Goal: Transaction & Acquisition: Purchase product/service

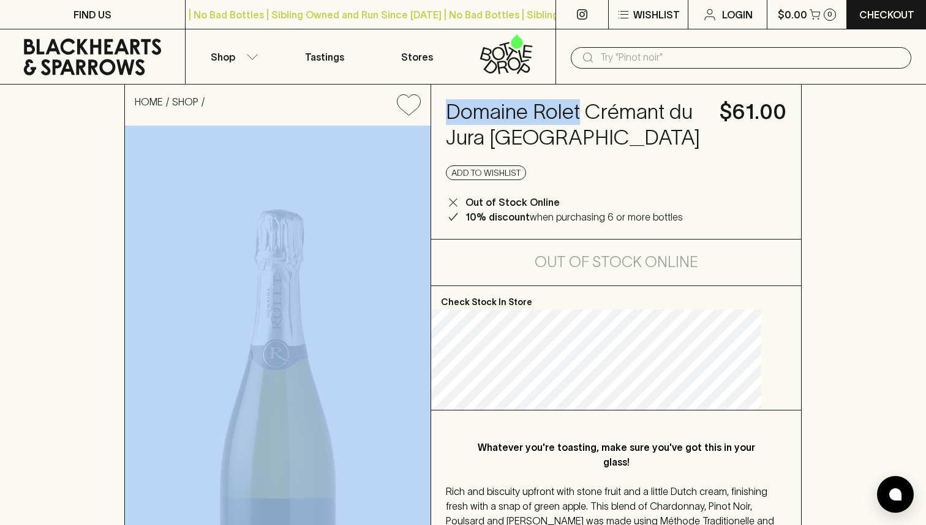
drag, startPoint x: 597, startPoint y: 113, endPoint x: 449, endPoint y: 113, distance: 148.2
click at [449, 113] on div "HOME SHOP Domaine Rolet Crémant du Jura NV $61.00 Add to wishlist Out of Stock …" at bounding box center [462, 402] width 677 height 635
copy div "Domaine Rolet"
click at [636, 67] on div "​" at bounding box center [741, 57] width 341 height 21
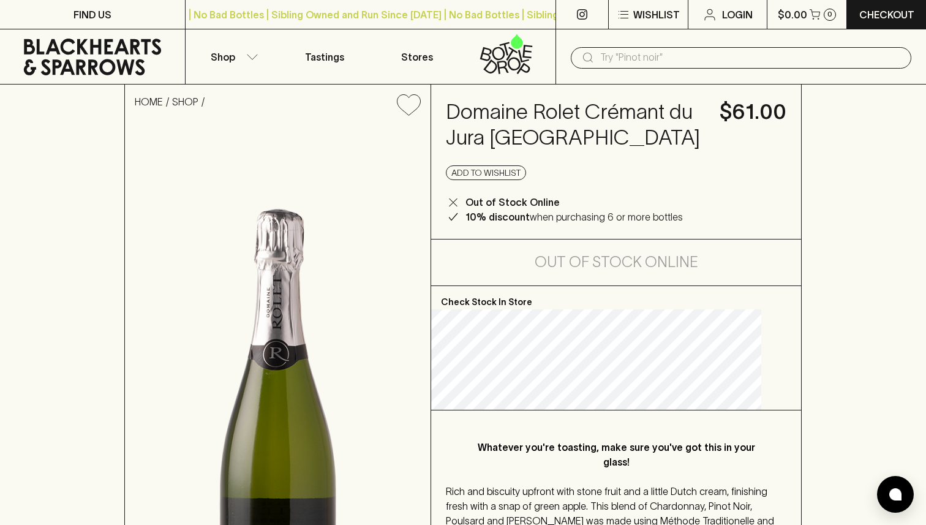
paste input "26614.png Domaine Rolet"
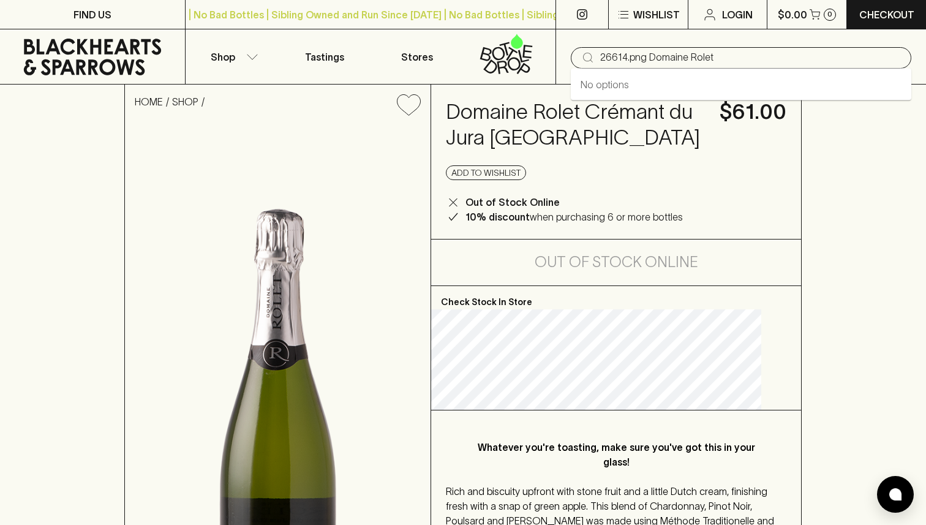
type input "26614.png Domaine Rolet"
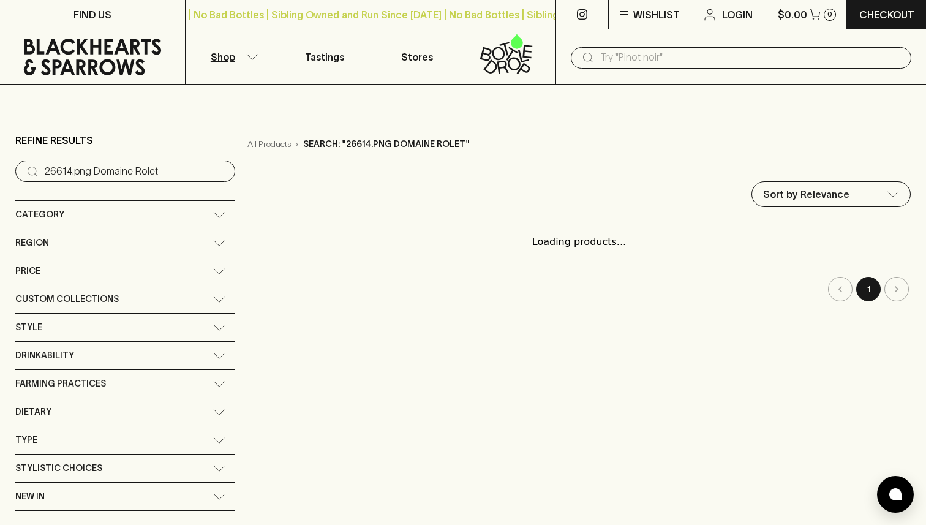
click at [619, 64] on input "text" at bounding box center [750, 58] width 301 height 20
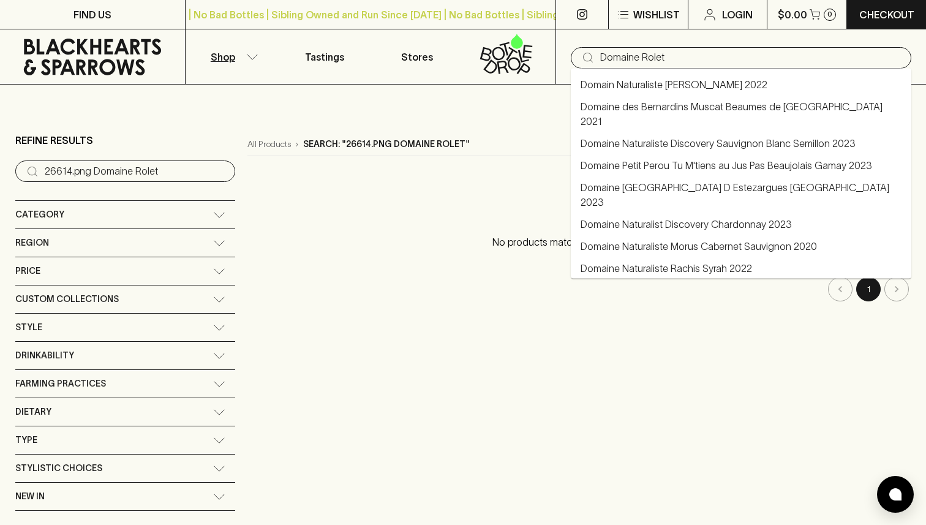
type input "Domaine Rolet"
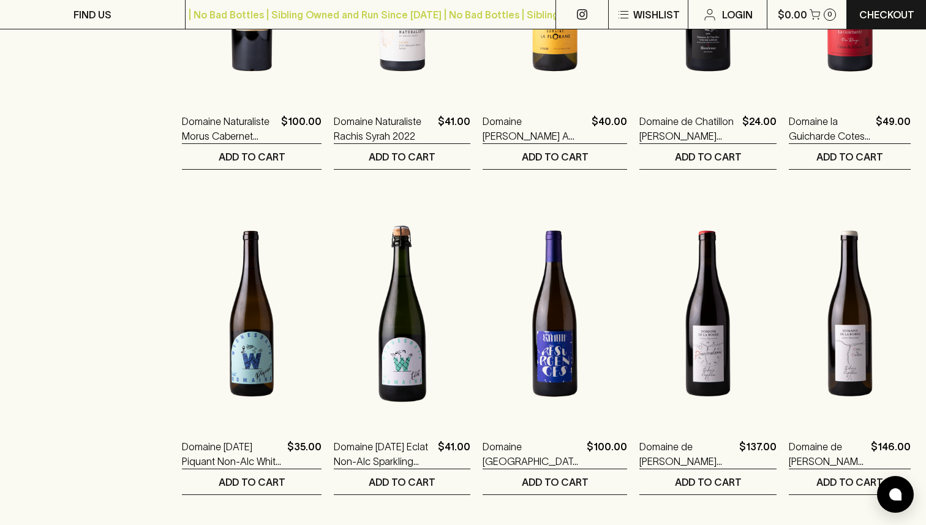
scroll to position [706, 0]
